Goal: Task Accomplishment & Management: Understand process/instructions

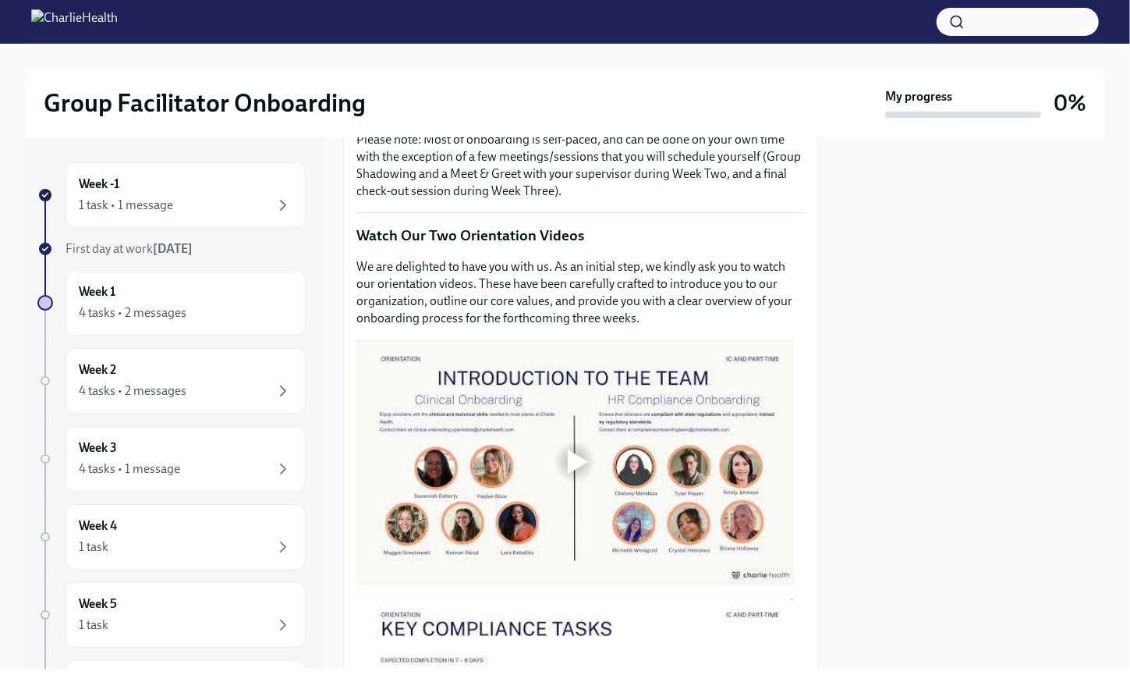
scroll to position [590, 0]
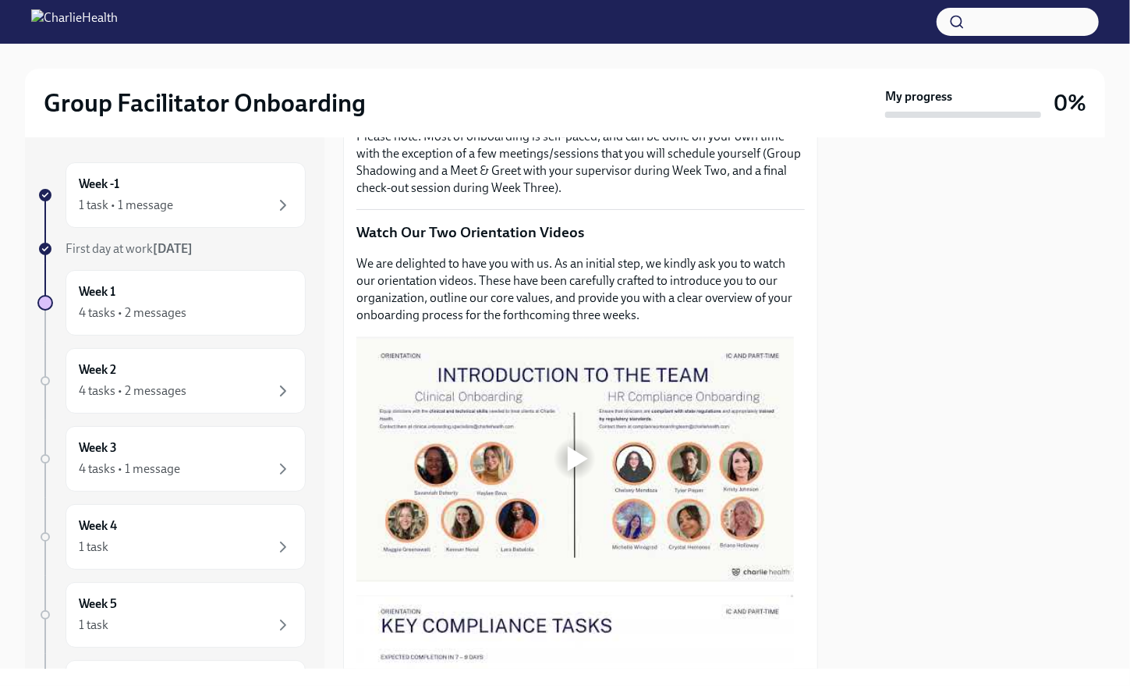
click at [573, 470] on div at bounding box center [575, 459] width 50 height 50
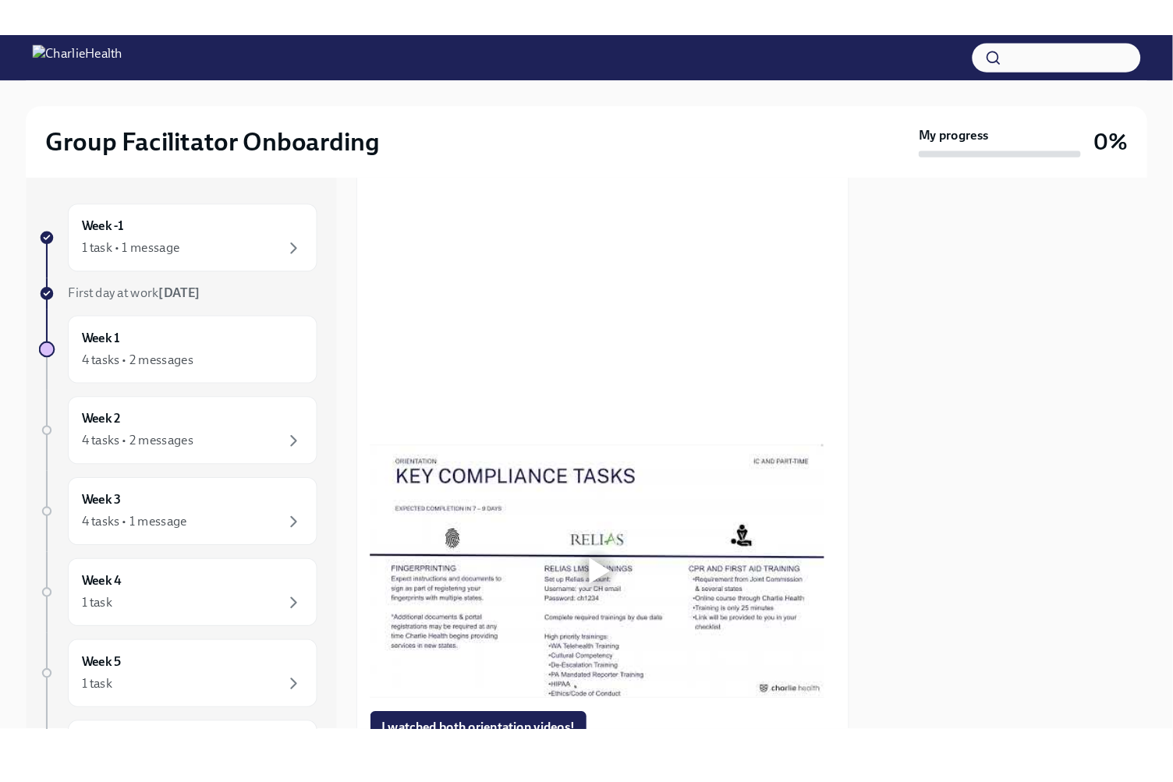
scroll to position [793, 0]
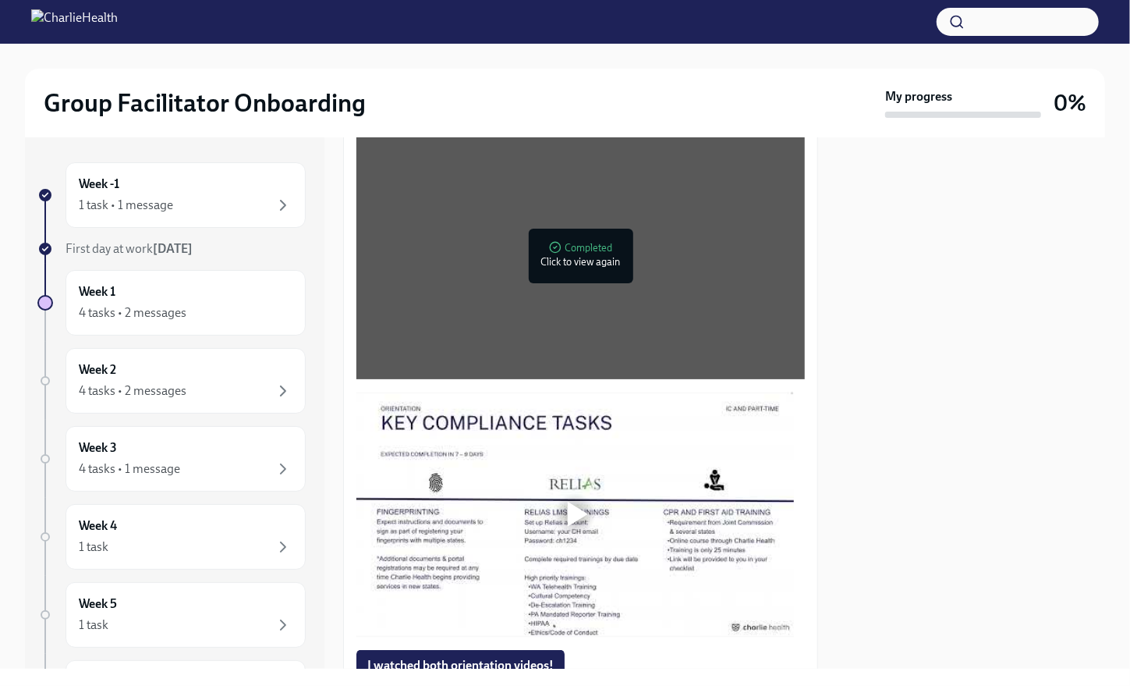
click at [583, 502] on div at bounding box center [578, 514] width 20 height 25
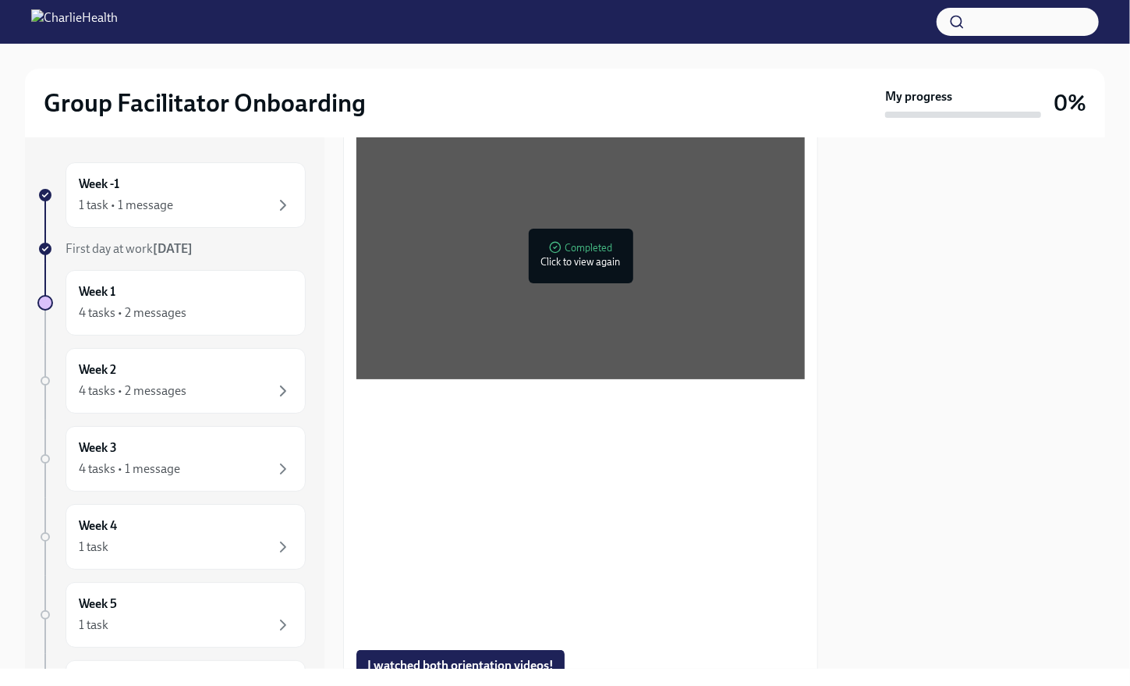
scroll to position [794, 0]
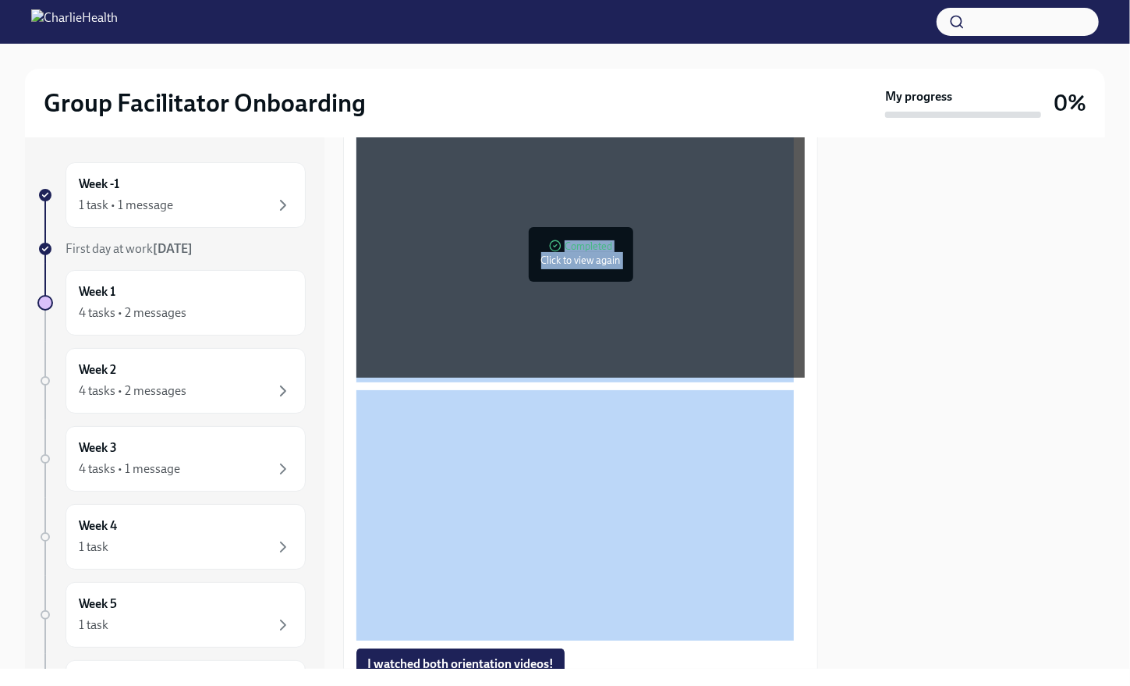
drag, startPoint x: 818, startPoint y: 371, endPoint x: 832, endPoint y: 420, distance: 51.1
click at [832, 420] on div "Week -1 1 task • 1 message First day at work [DATE] Week 1 4 tasks • 2 messages…" at bounding box center [565, 402] width 1080 height 531
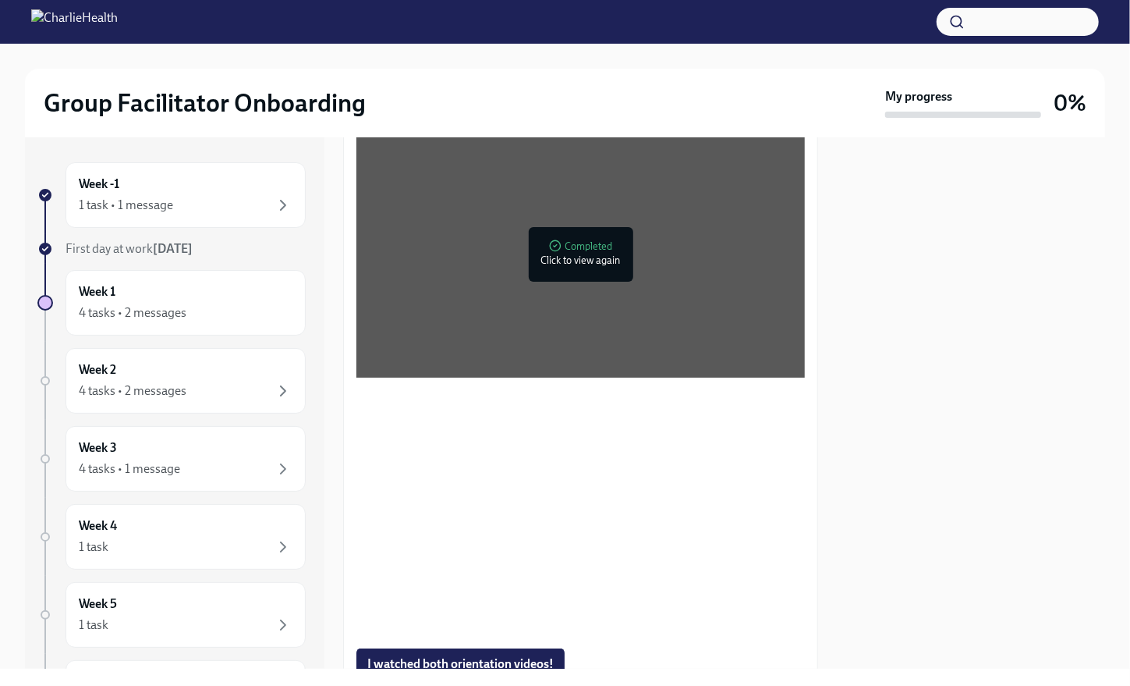
drag, startPoint x: 832, startPoint y: 420, endPoint x: 945, endPoint y: 440, distance: 114.0
click at [945, 440] on div at bounding box center [971, 402] width 268 height 531
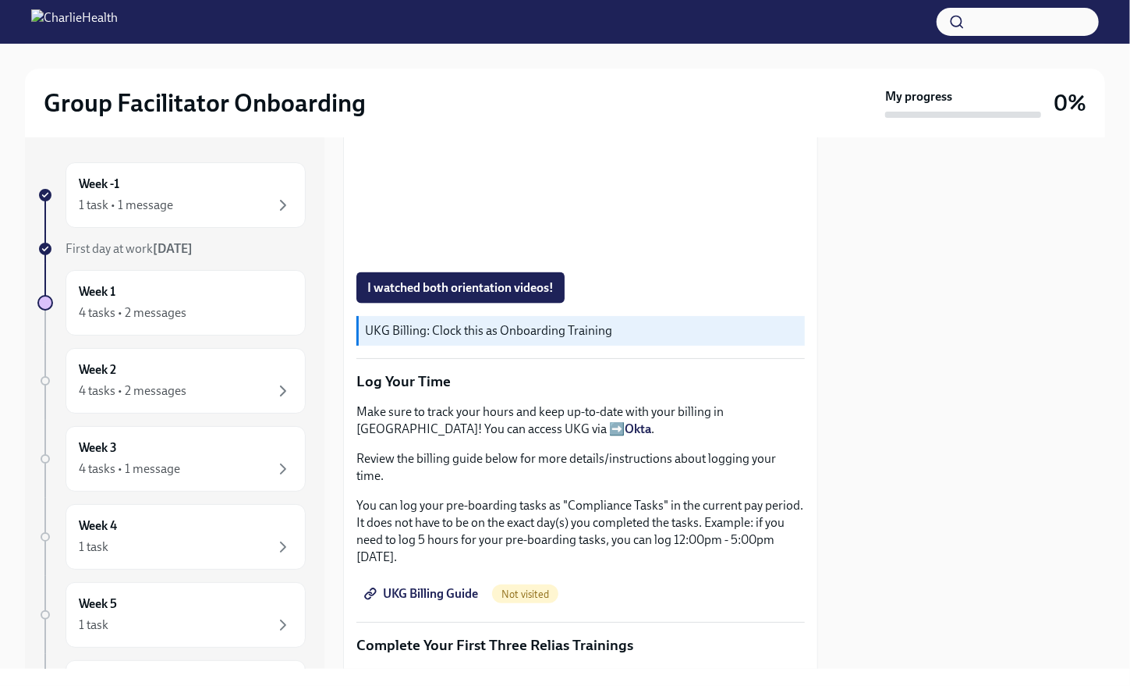
scroll to position [1178, 0]
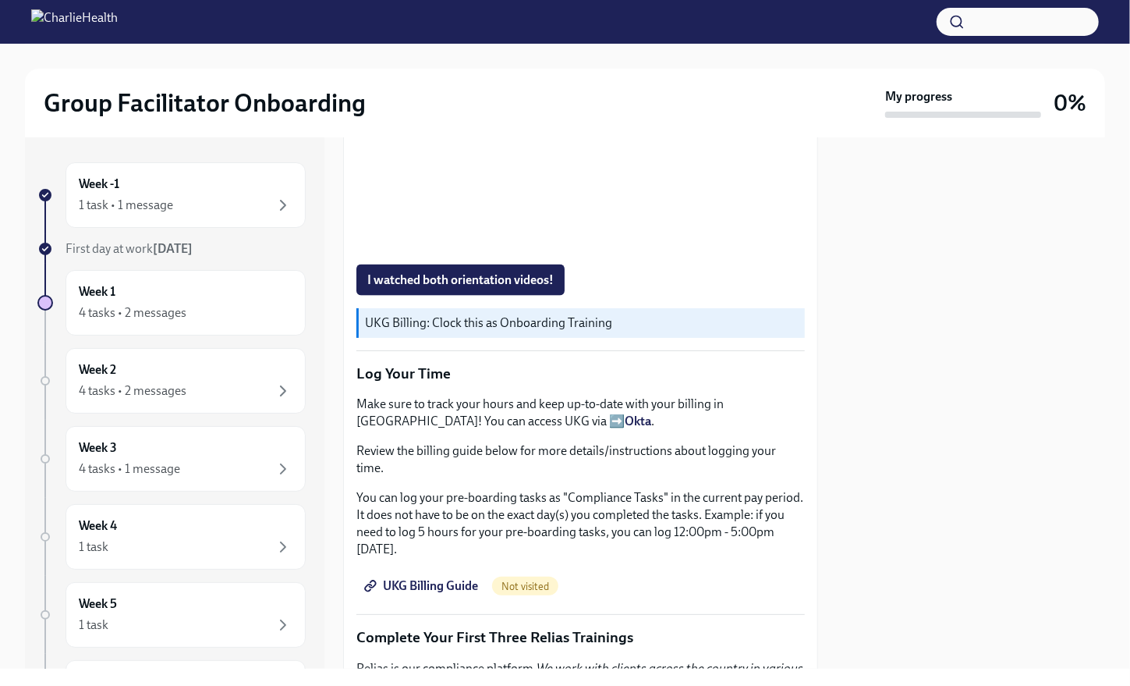
click at [463, 578] on span "UKG Billing Guide" at bounding box center [422, 586] width 111 height 16
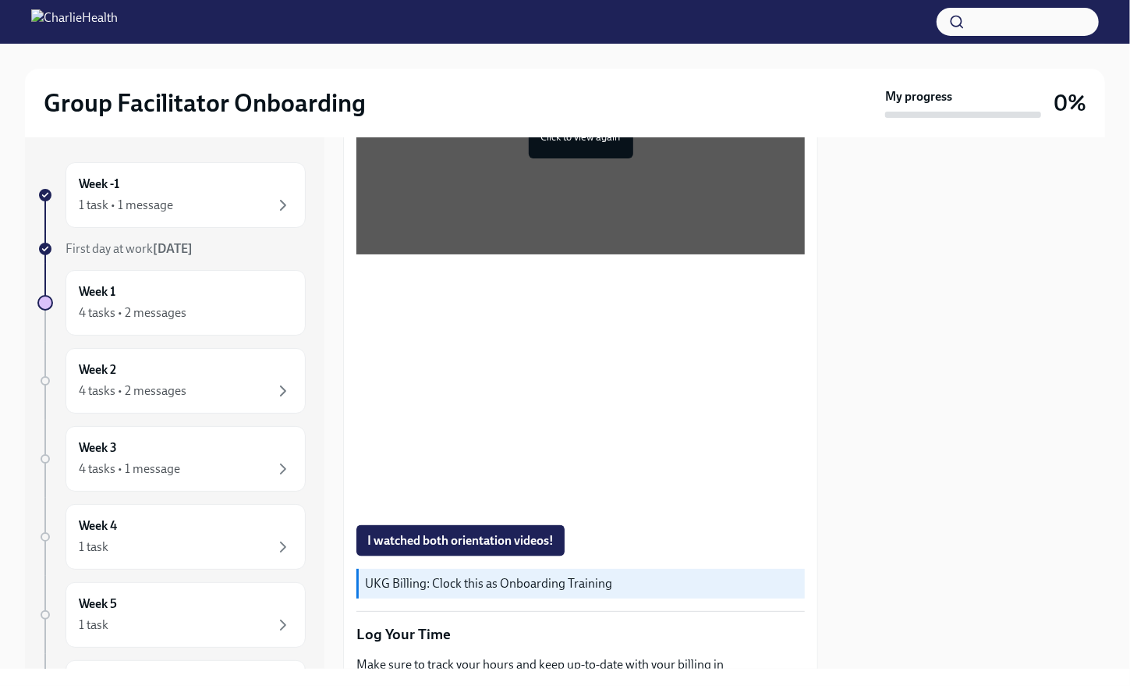
scroll to position [922, 0]
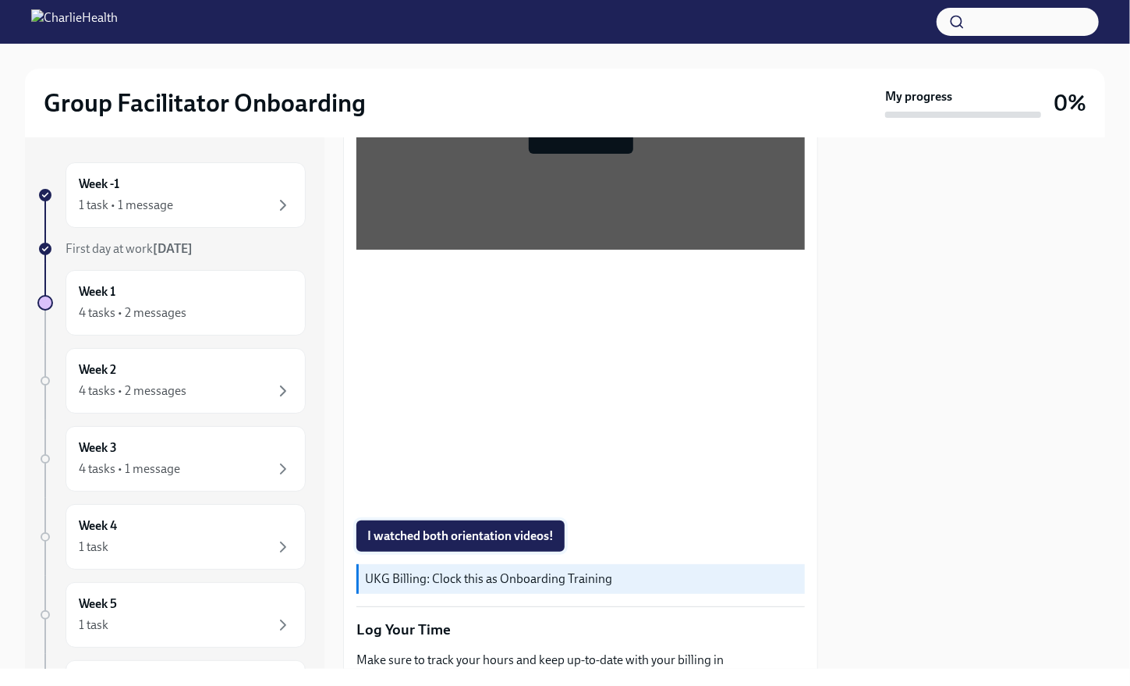
click at [544, 529] on span "I watched both orientation videos!" at bounding box center [460, 536] width 186 height 16
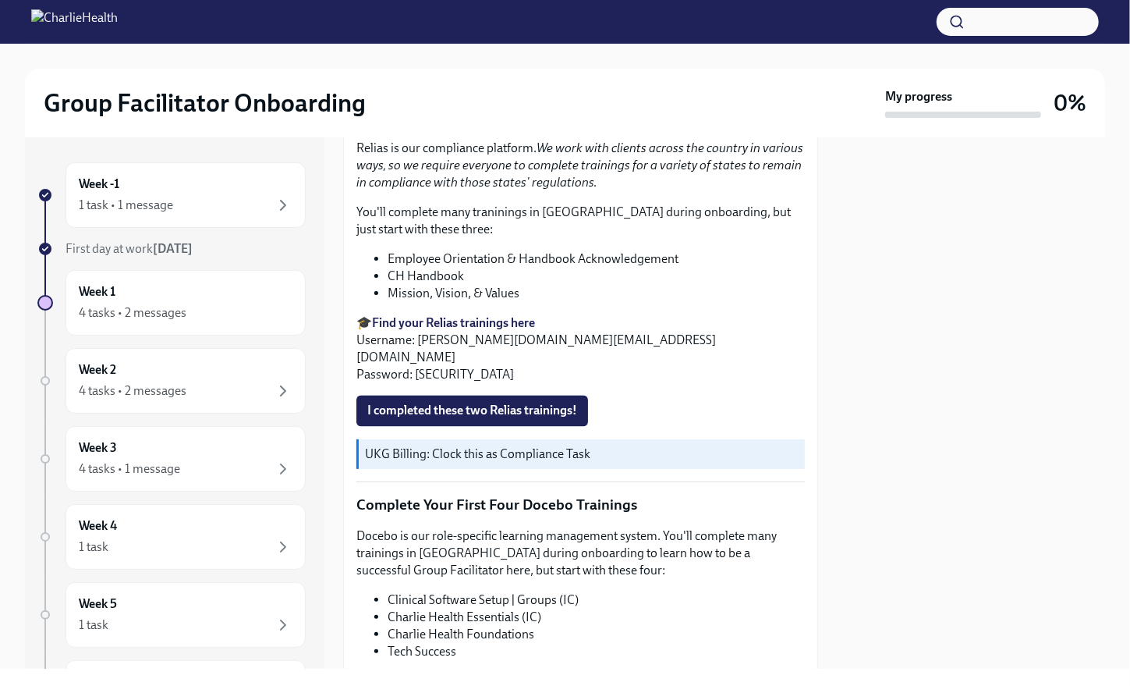
scroll to position [1697, 0]
click at [569, 404] on span "I completed these two Relias trainings!" at bounding box center [472, 412] width 210 height 16
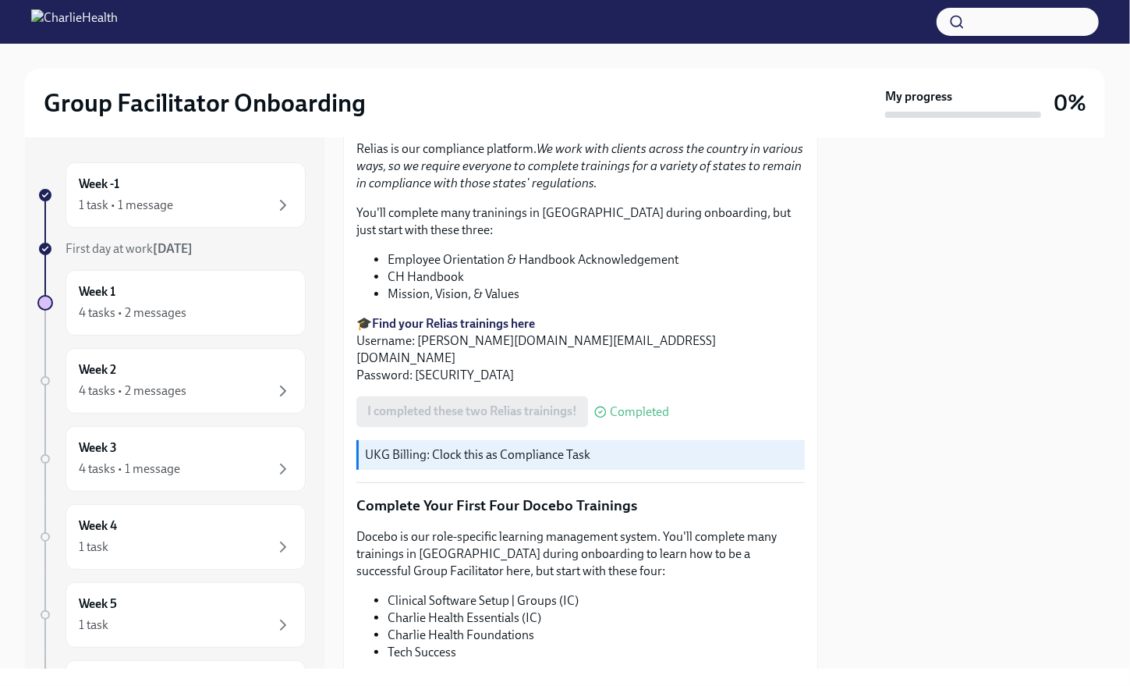
click at [558, 396] on div "I completed these two Relias trainings! Completed" at bounding box center [512, 411] width 313 height 31
drag, startPoint x: 558, startPoint y: 379, endPoint x: 615, endPoint y: 382, distance: 57.8
click at [615, 406] on span "Completed" at bounding box center [639, 412] width 59 height 12
drag, startPoint x: 420, startPoint y: 335, endPoint x: 515, endPoint y: 335, distance: 94.4
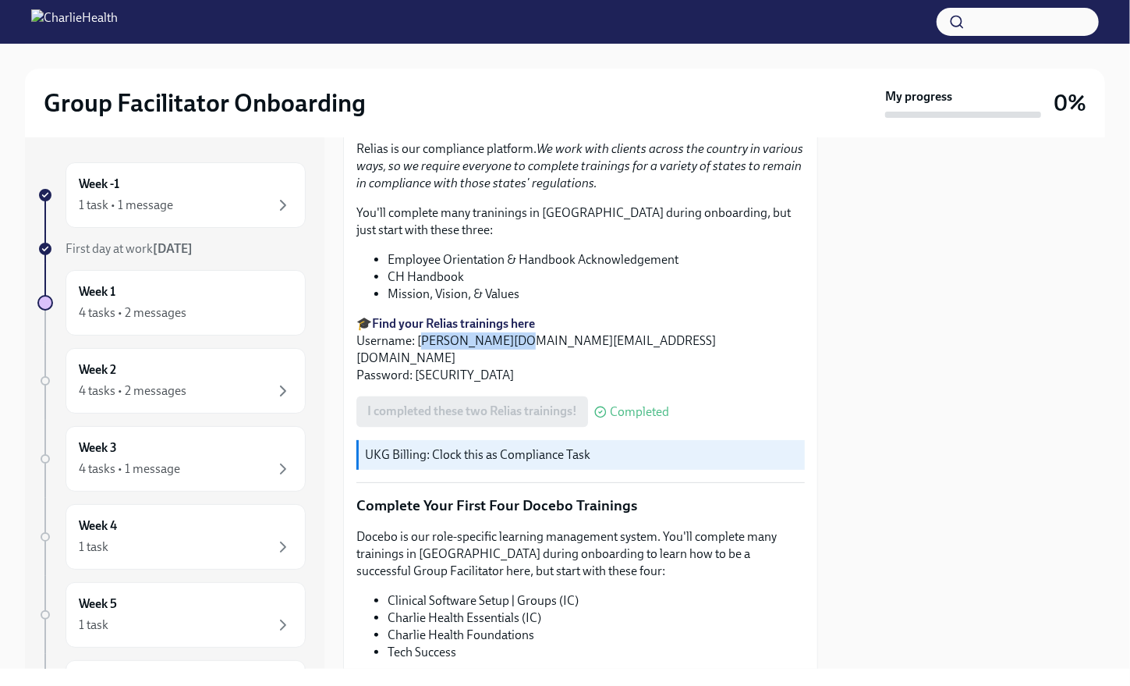
click at [515, 335] on p "🎓 Find your Relias trainings here Username: [PERSON_NAME][DOMAIN_NAME][EMAIL_AD…" at bounding box center [580, 349] width 449 height 69
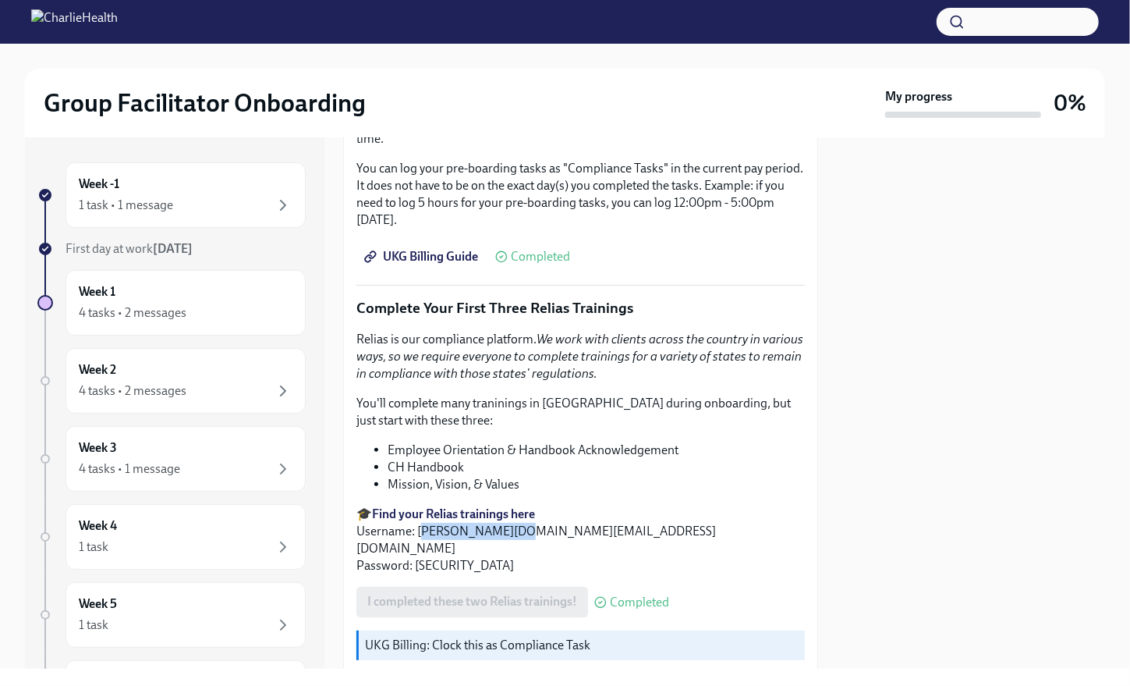
scroll to position [1510, 0]
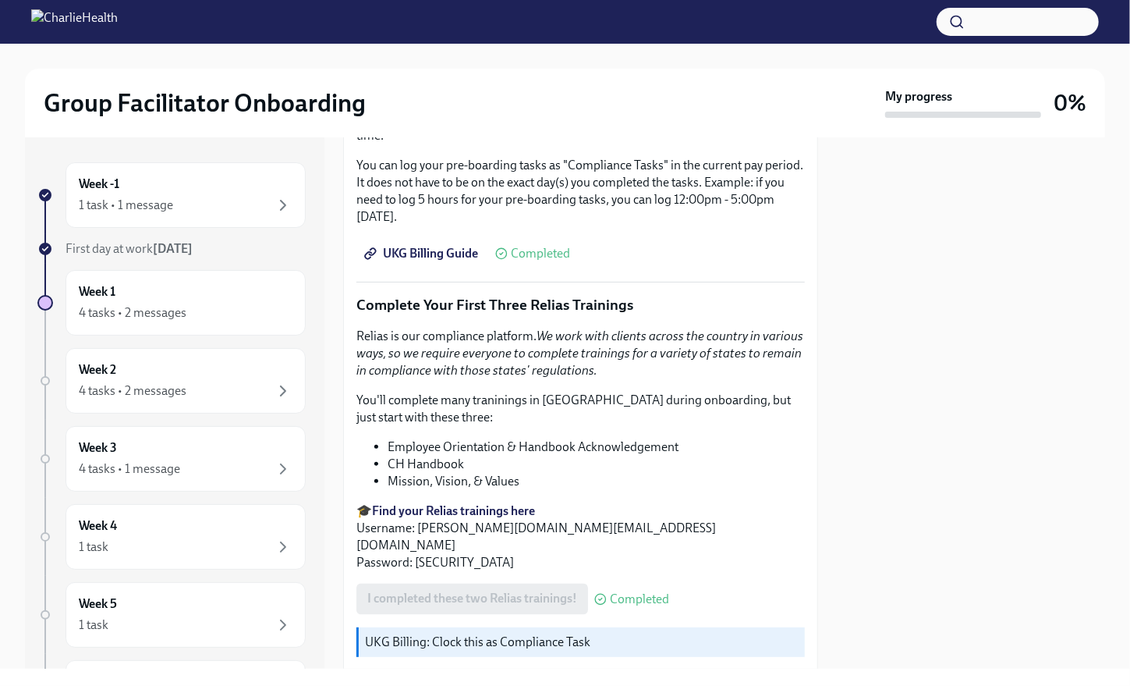
click at [438, 301] on p "Complete Your First Three Relias Trainings" at bounding box center [580, 305] width 449 height 20
click at [431, 583] on div "I completed these two Relias trainings! Completed" at bounding box center [512, 598] width 313 height 31
click at [274, 204] on icon "button" at bounding box center [283, 205] width 19 height 19
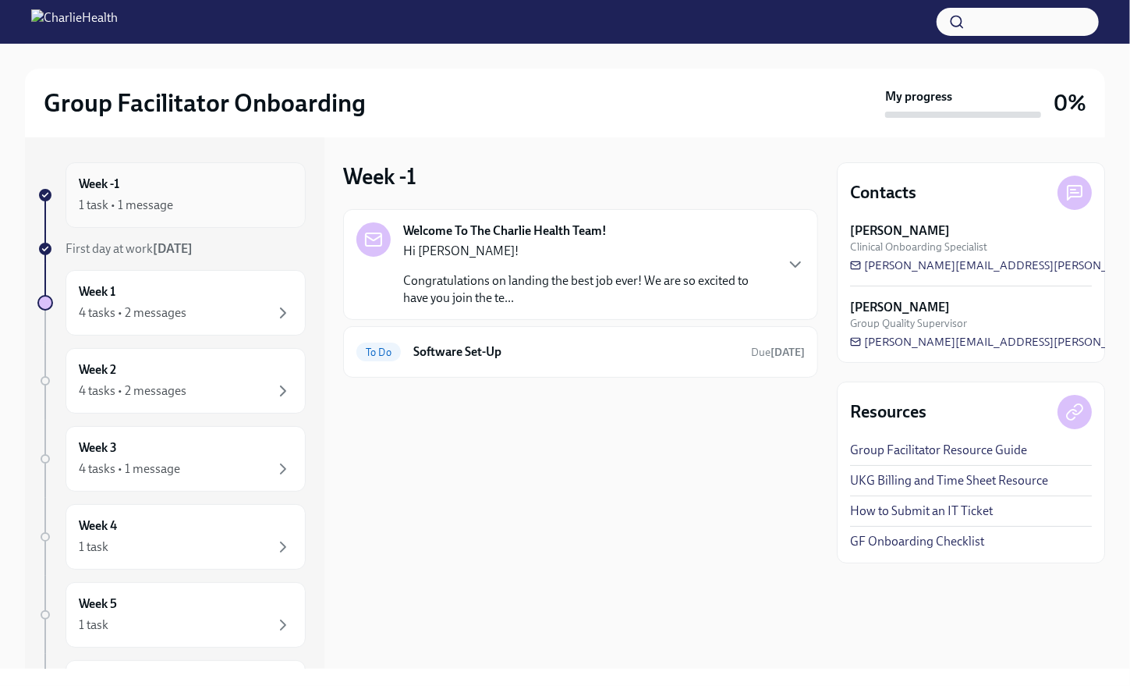
click at [278, 205] on icon "button" at bounding box center [283, 205] width 19 height 19
click at [274, 307] on icon "button" at bounding box center [283, 312] width 19 height 19
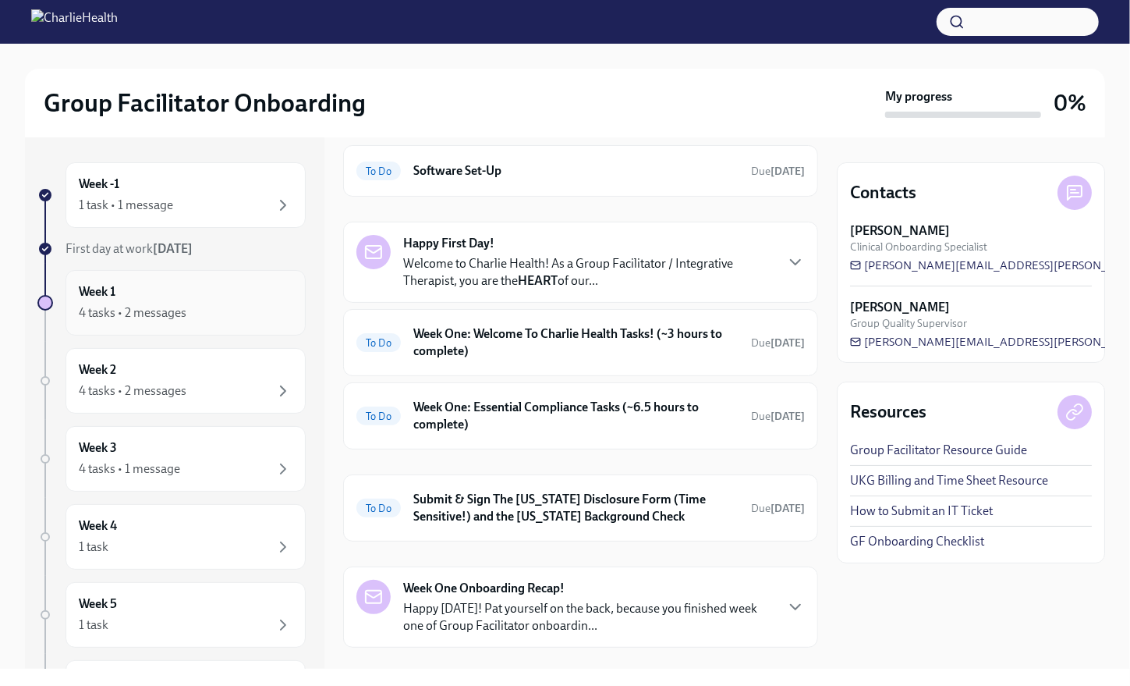
scroll to position [53, 0]
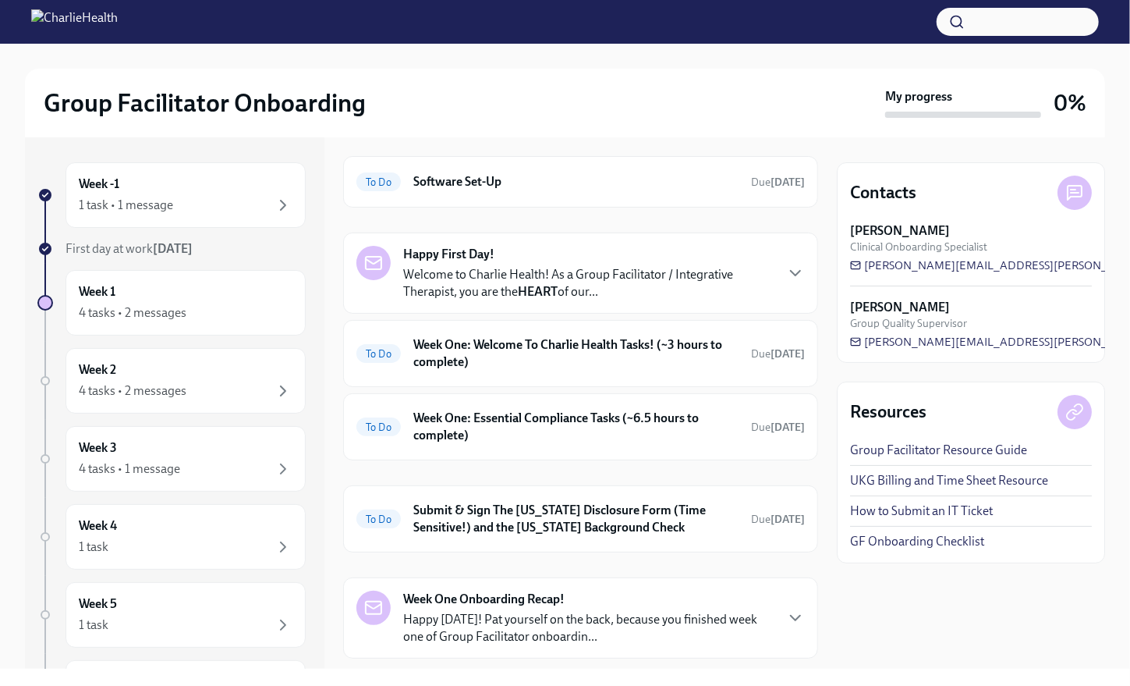
click at [580, 282] on p "Welcome to Charlie Health! As a Group Facilitator / Integrative Therapist, you …" at bounding box center [588, 283] width 371 height 34
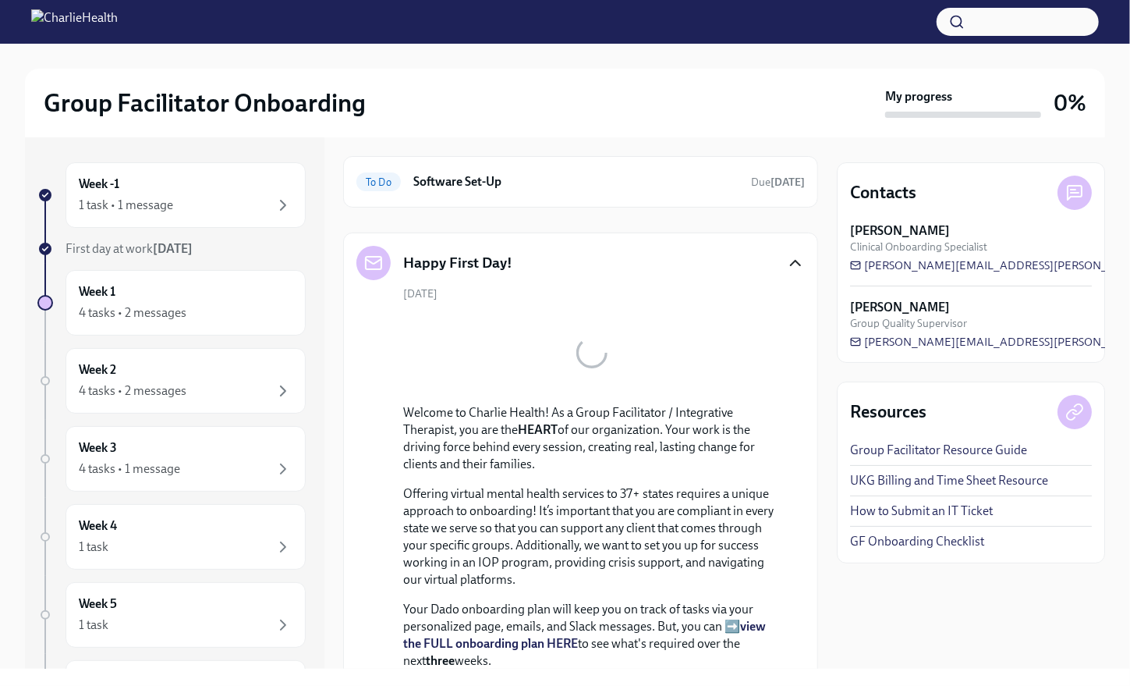
click at [786, 261] on icon "button" at bounding box center [795, 263] width 19 height 19
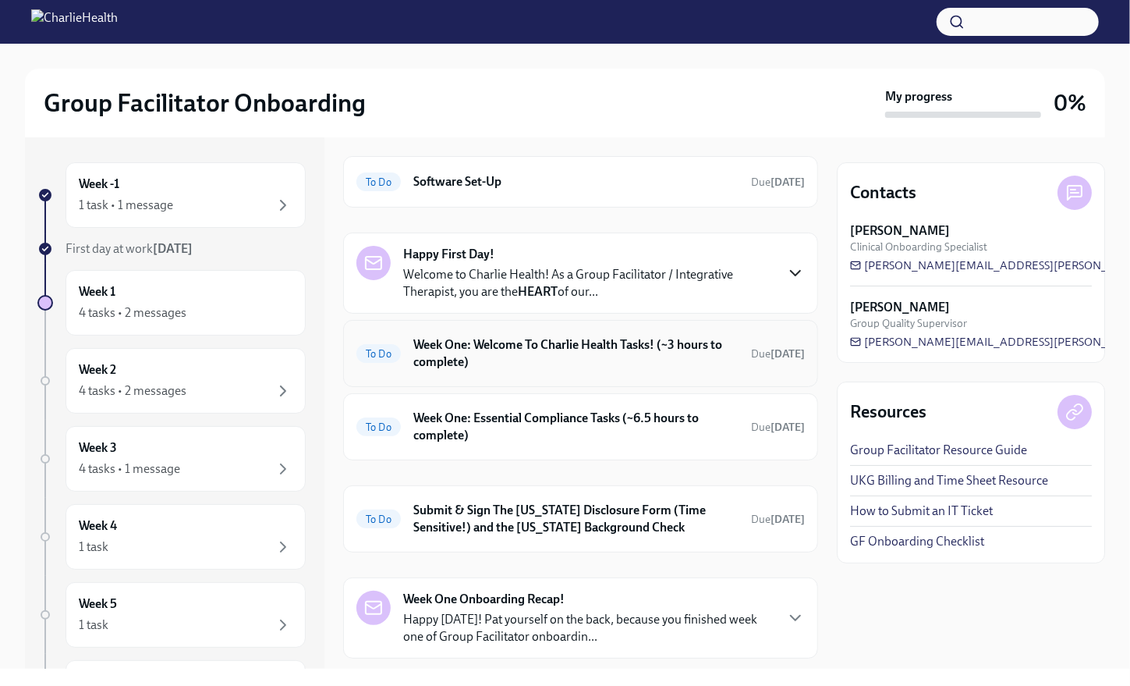
click at [615, 370] on div "To Do Week One: Welcome To Charlie Health Tasks! (~3 hours to complete) Due [DA…" at bounding box center [580, 353] width 449 height 41
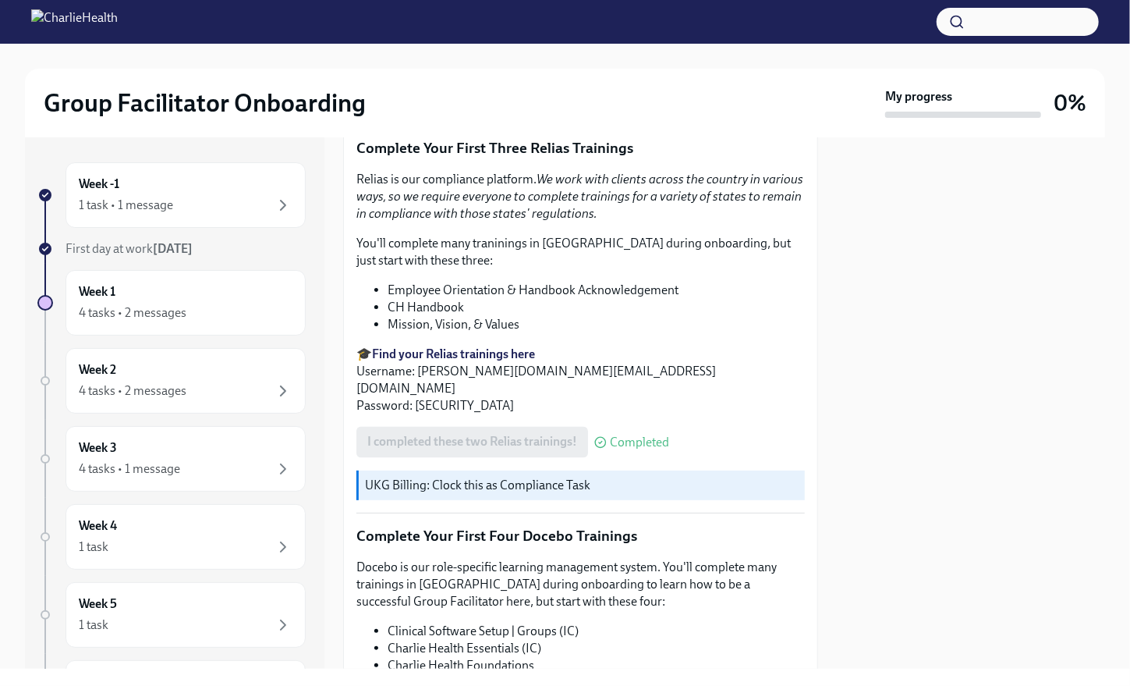
scroll to position [1666, 0]
click at [405, 349] on strong "Find your Relias trainings here" at bounding box center [453, 354] width 163 height 15
drag, startPoint x: 611, startPoint y: 370, endPoint x: 420, endPoint y: 367, distance: 191.1
click at [420, 367] on p "🎓 Find your Relias trainings here Username: [PERSON_NAME][DOMAIN_NAME][EMAIL_AD…" at bounding box center [580, 380] width 449 height 69
copy p "[PERSON_NAME][DOMAIN_NAME][EMAIL_ADDRESS][DOMAIN_NAME]"
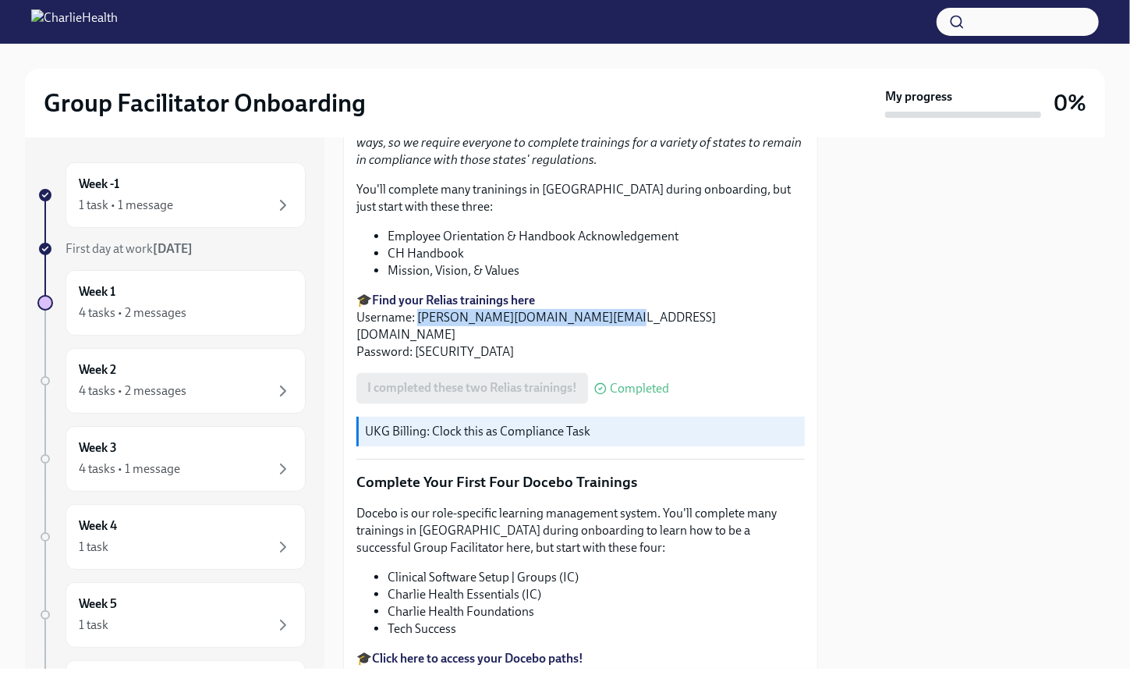
scroll to position [1719, 0]
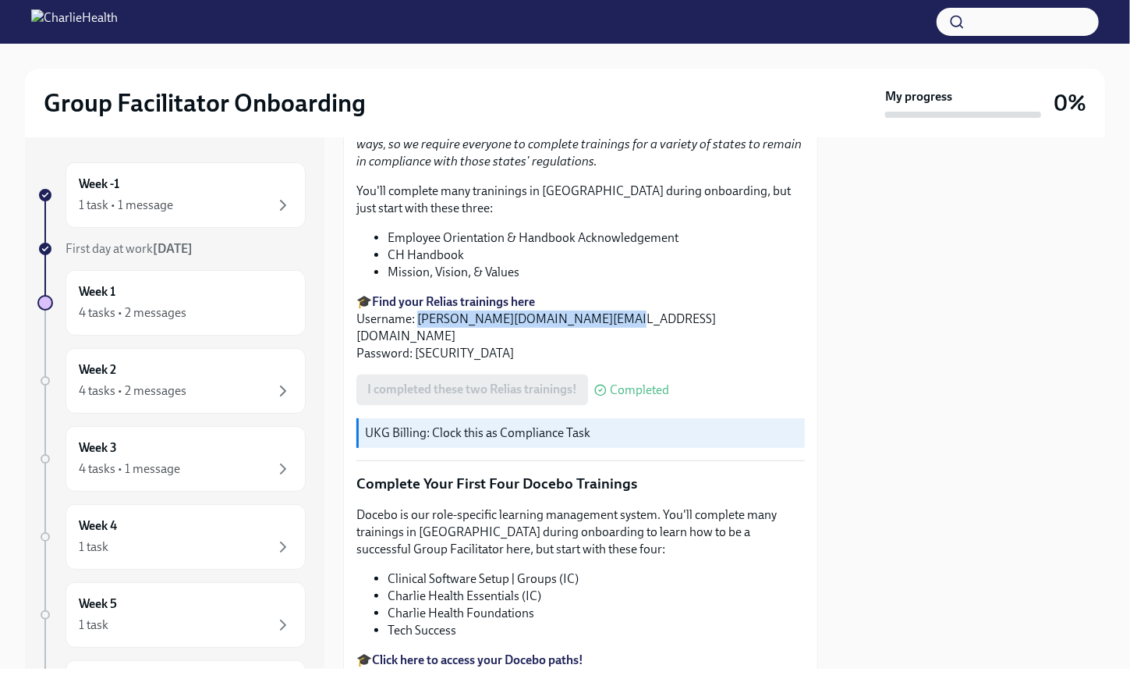
click at [991, 247] on div at bounding box center [971, 402] width 268 height 531
click at [118, 22] on img at bounding box center [74, 21] width 87 height 25
click at [274, 204] on icon "button" at bounding box center [283, 205] width 19 height 19
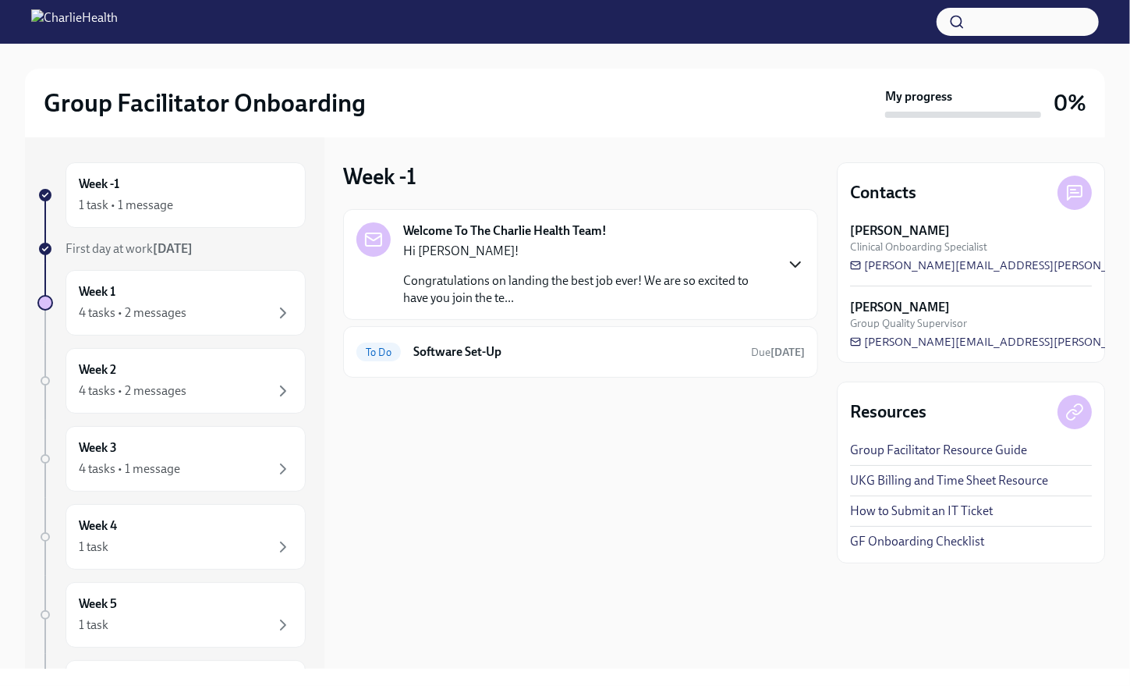
click at [796, 264] on icon "button" at bounding box center [795, 264] width 19 height 19
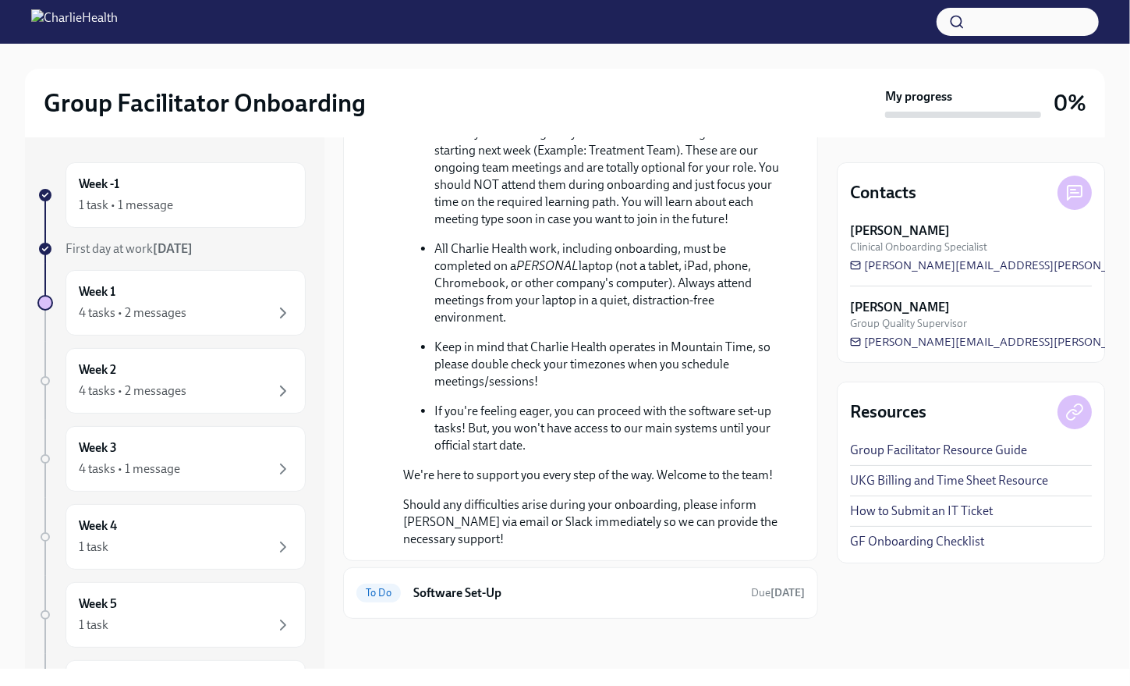
scroll to position [663, 0]
click at [900, 545] on link "GF Onboarding Checklist" at bounding box center [917, 541] width 134 height 17
click at [171, 297] on div "Week 1 4 tasks • 2 messages" at bounding box center [186, 302] width 214 height 39
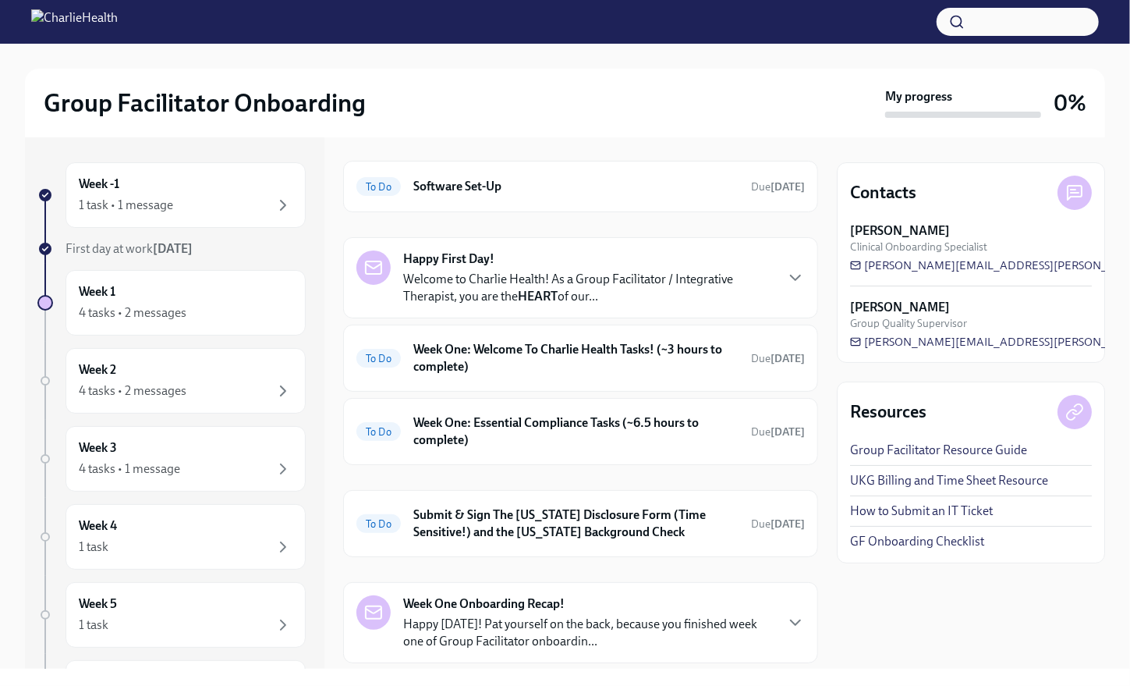
scroll to position [47, 0]
click at [620, 354] on h6 "Week One: Welcome To Charlie Health Tasks! (~3 hours to complete)" at bounding box center [575, 359] width 325 height 34
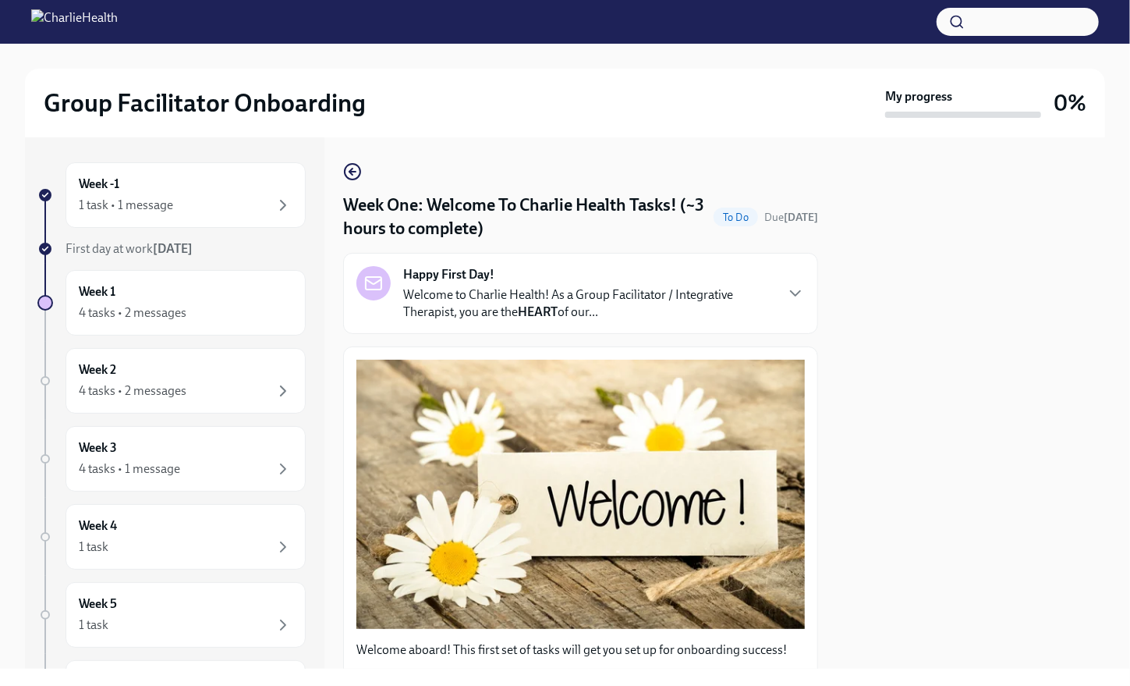
click at [534, 110] on div "Group Facilitator Onboarding" at bounding box center [461, 102] width 835 height 31
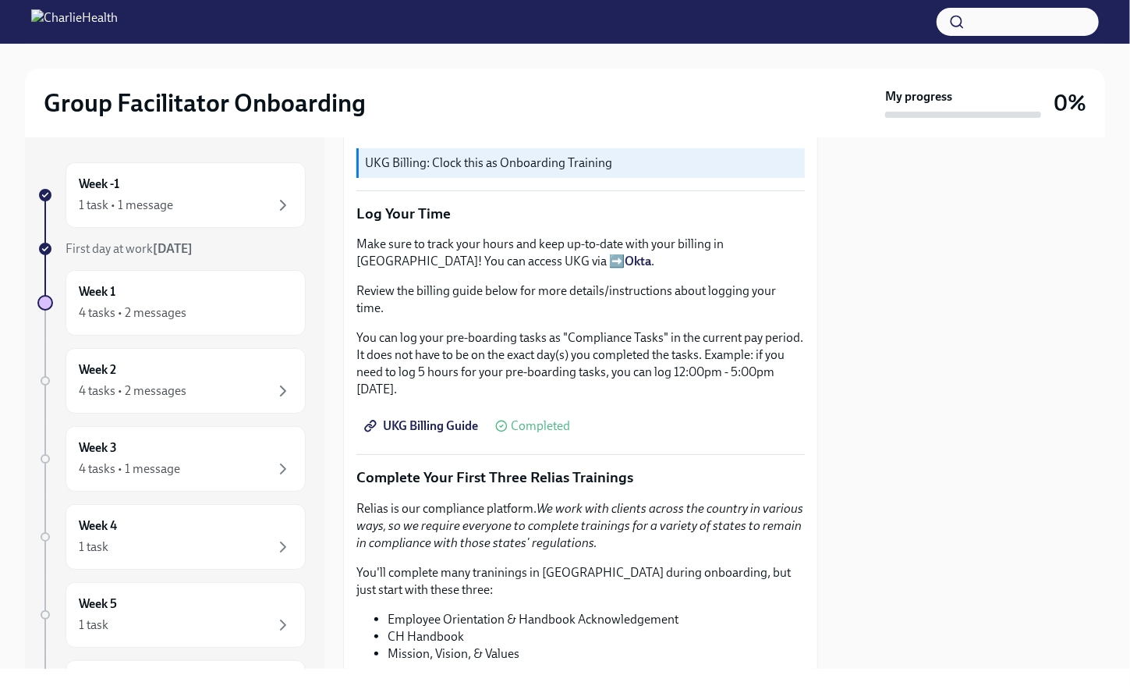
scroll to position [1346, 0]
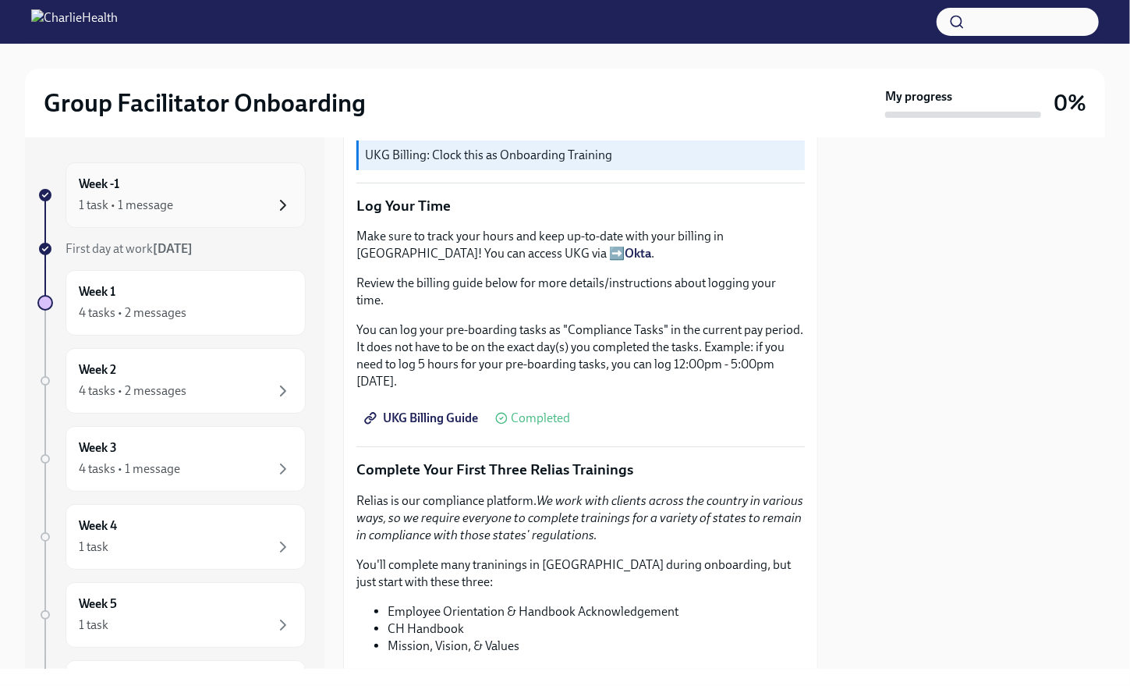
click at [274, 204] on icon "button" at bounding box center [283, 205] width 19 height 19
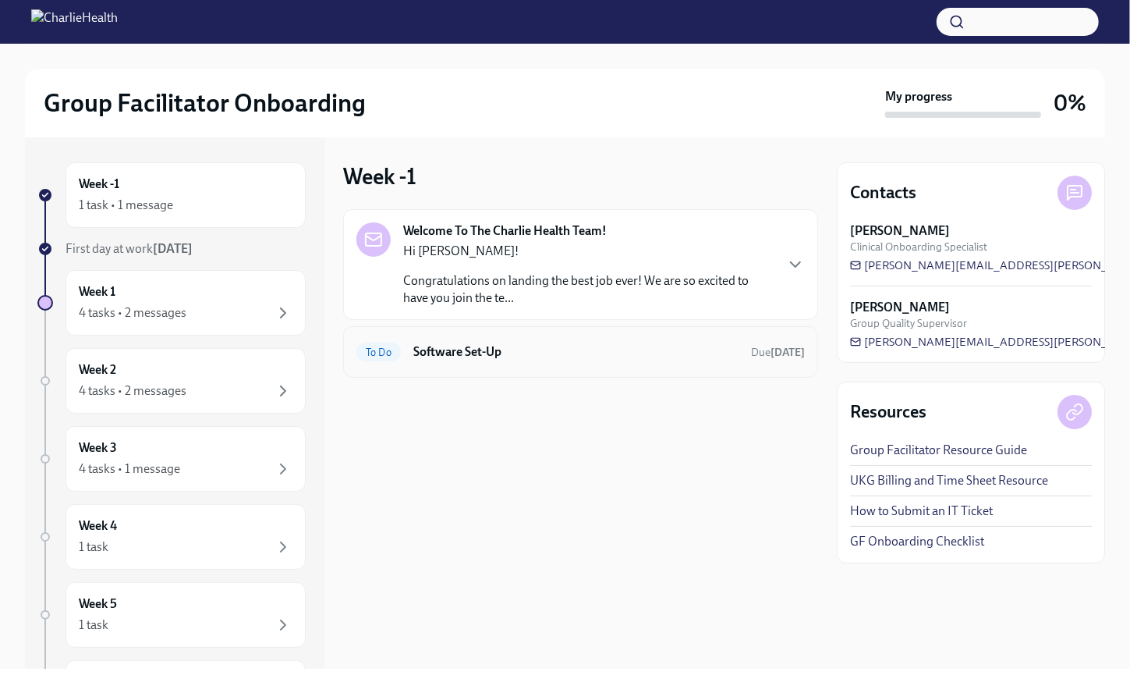
click at [481, 350] on h6 "Software Set-Up" at bounding box center [575, 351] width 325 height 17
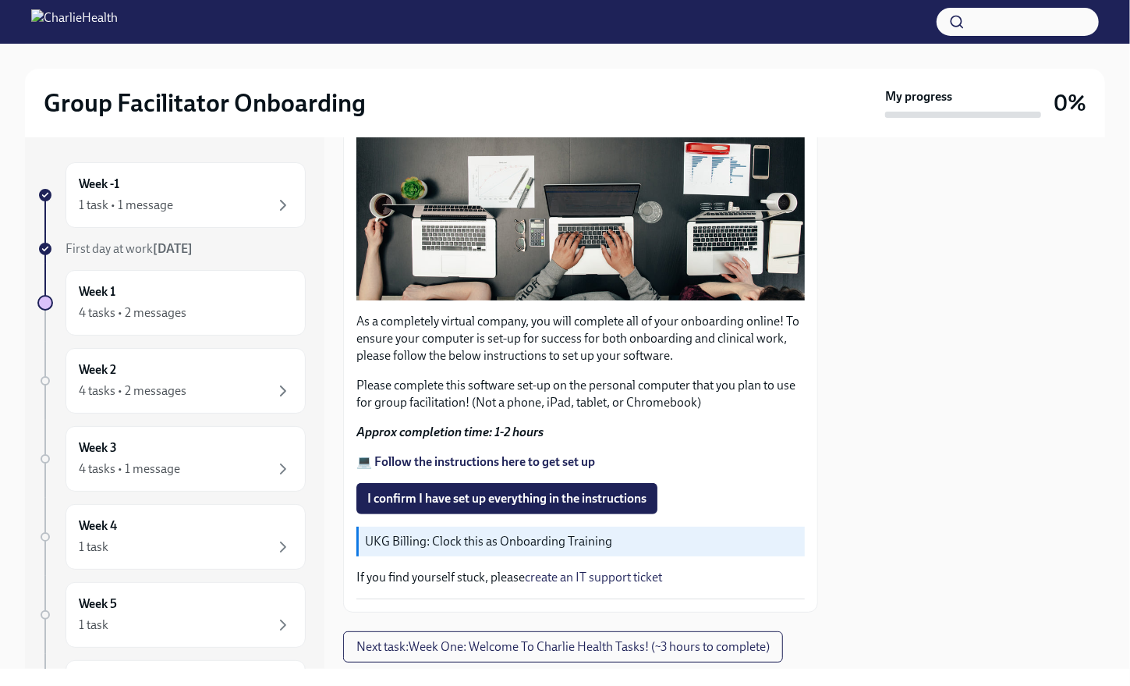
scroll to position [367, 0]
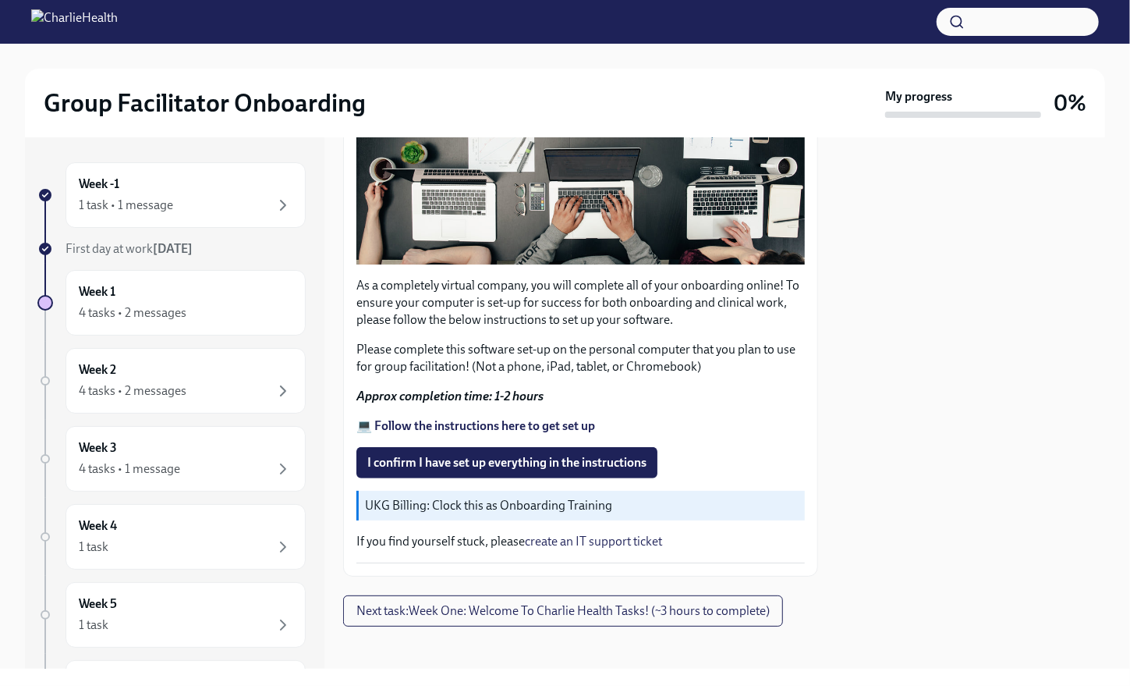
click at [527, 420] on strong "💻 Follow the instructions here to get set up" at bounding box center [475, 425] width 239 height 15
